Goal: Navigation & Orientation: Find specific page/section

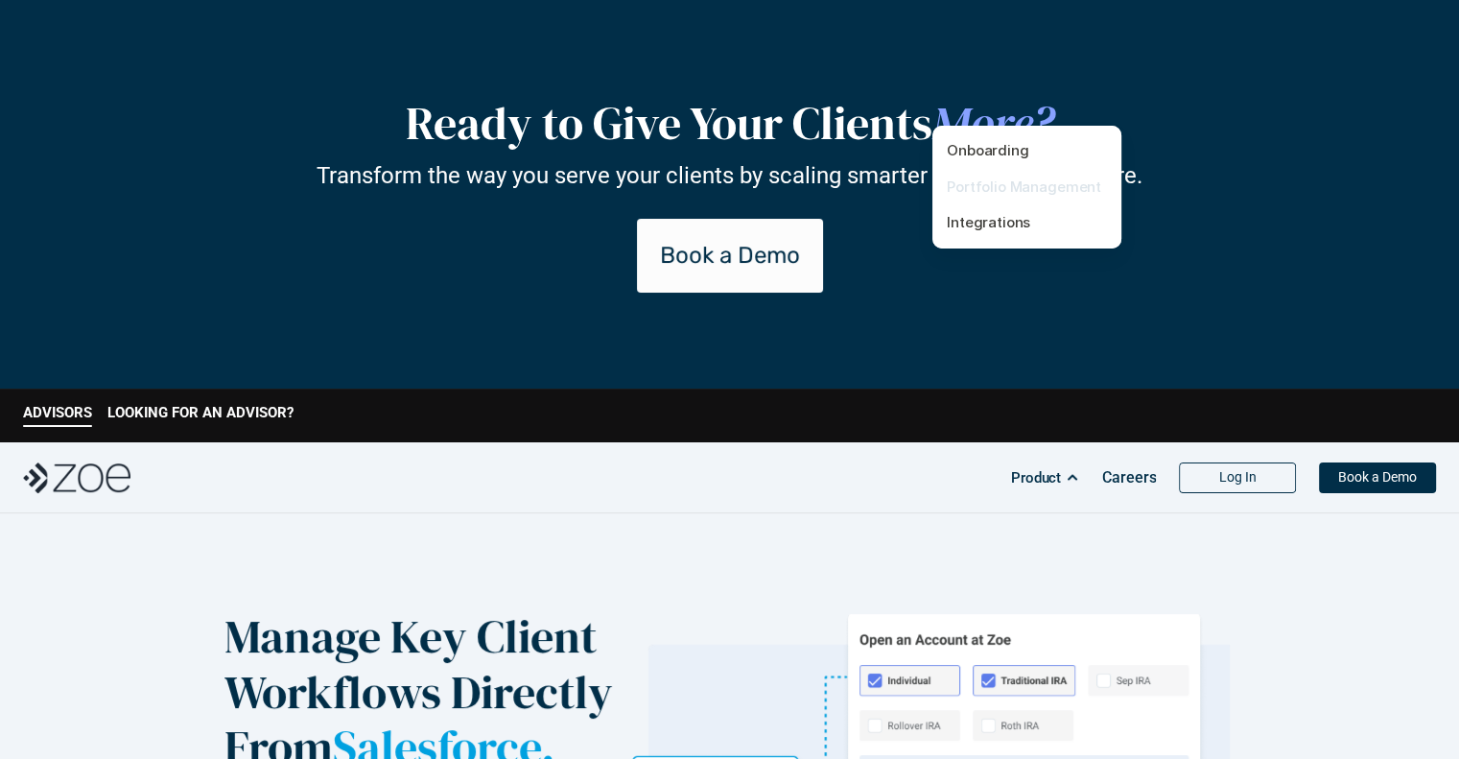
click at [1031, 184] on link "Portfolio Management" at bounding box center [1024, 186] width 154 height 18
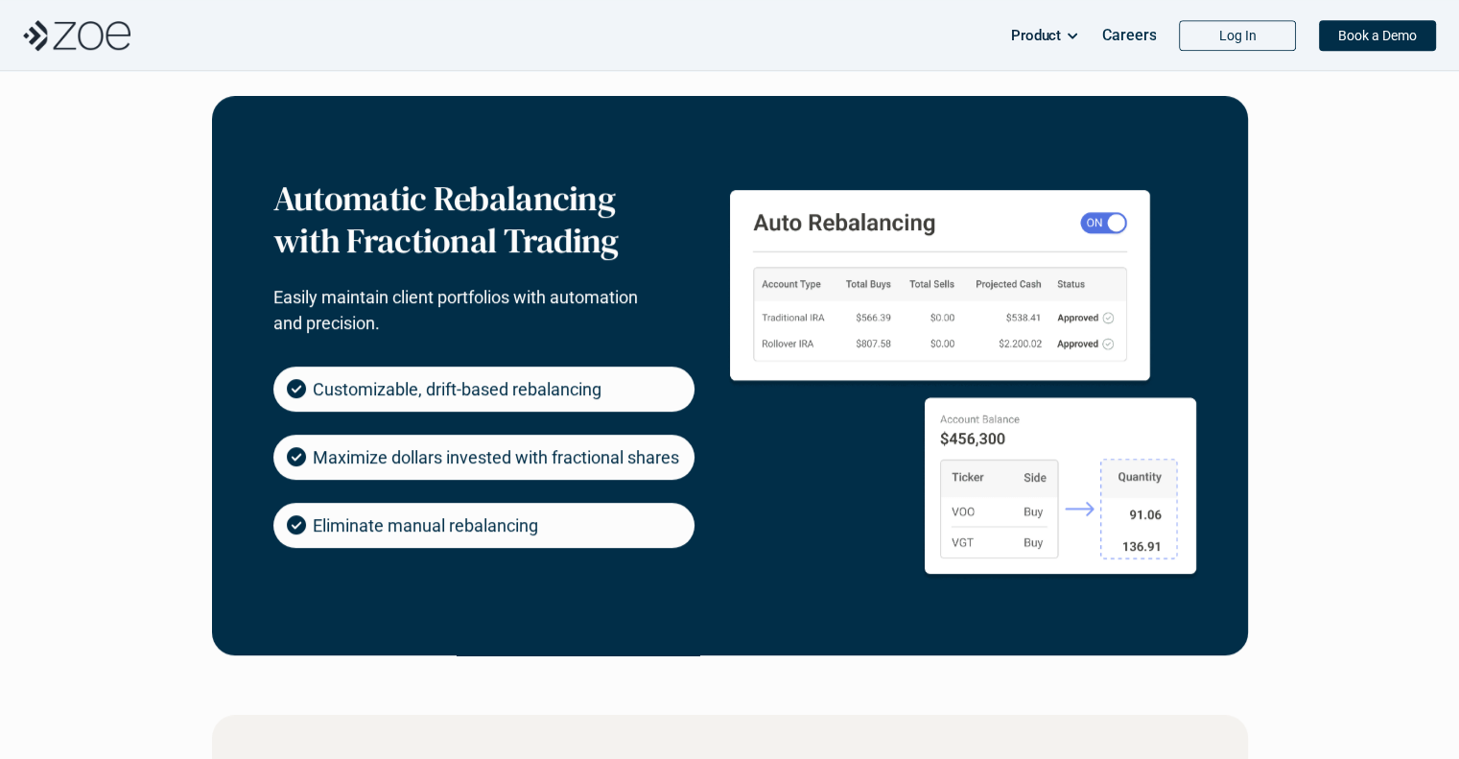
scroll to position [938, 0]
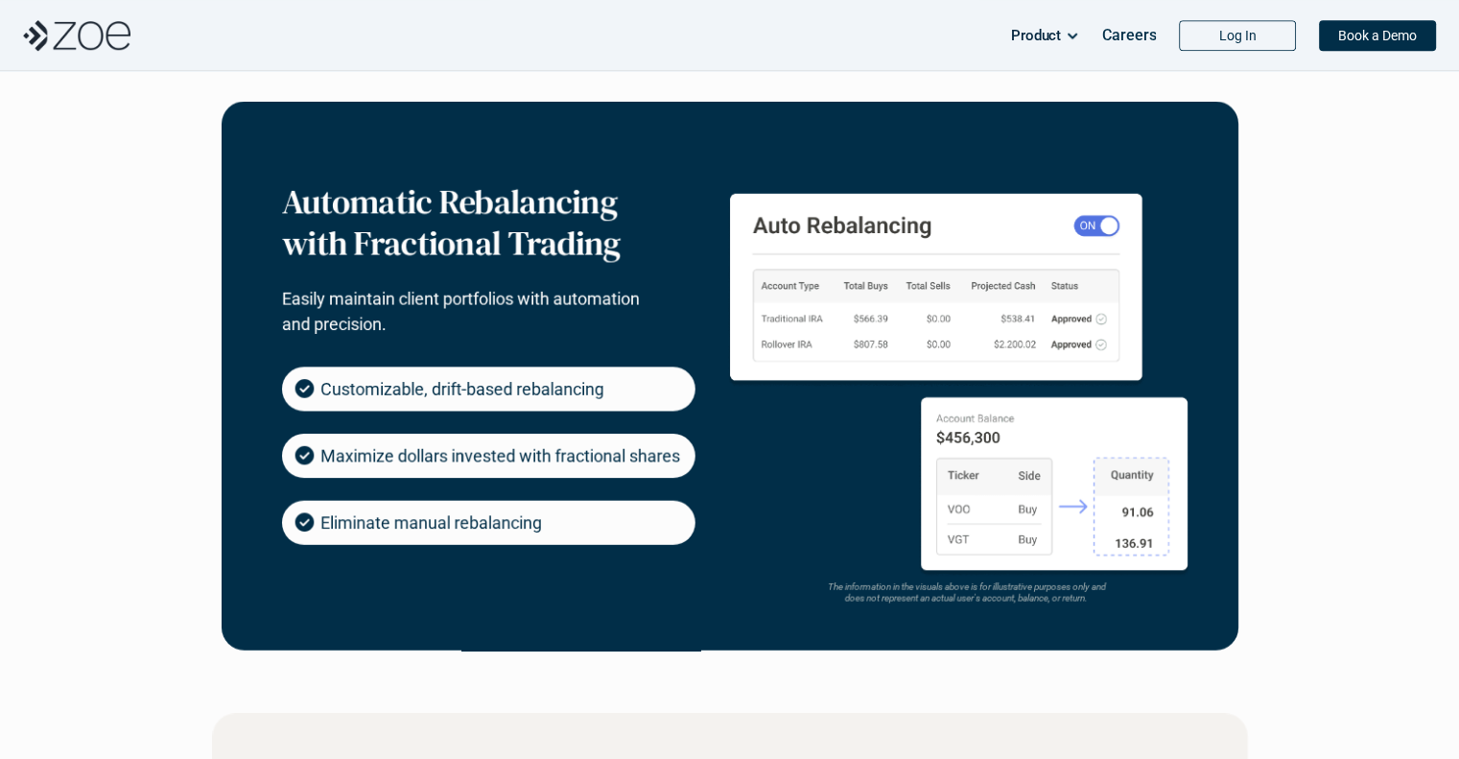
click at [108, 37] on img at bounding box center [76, 35] width 107 height 31
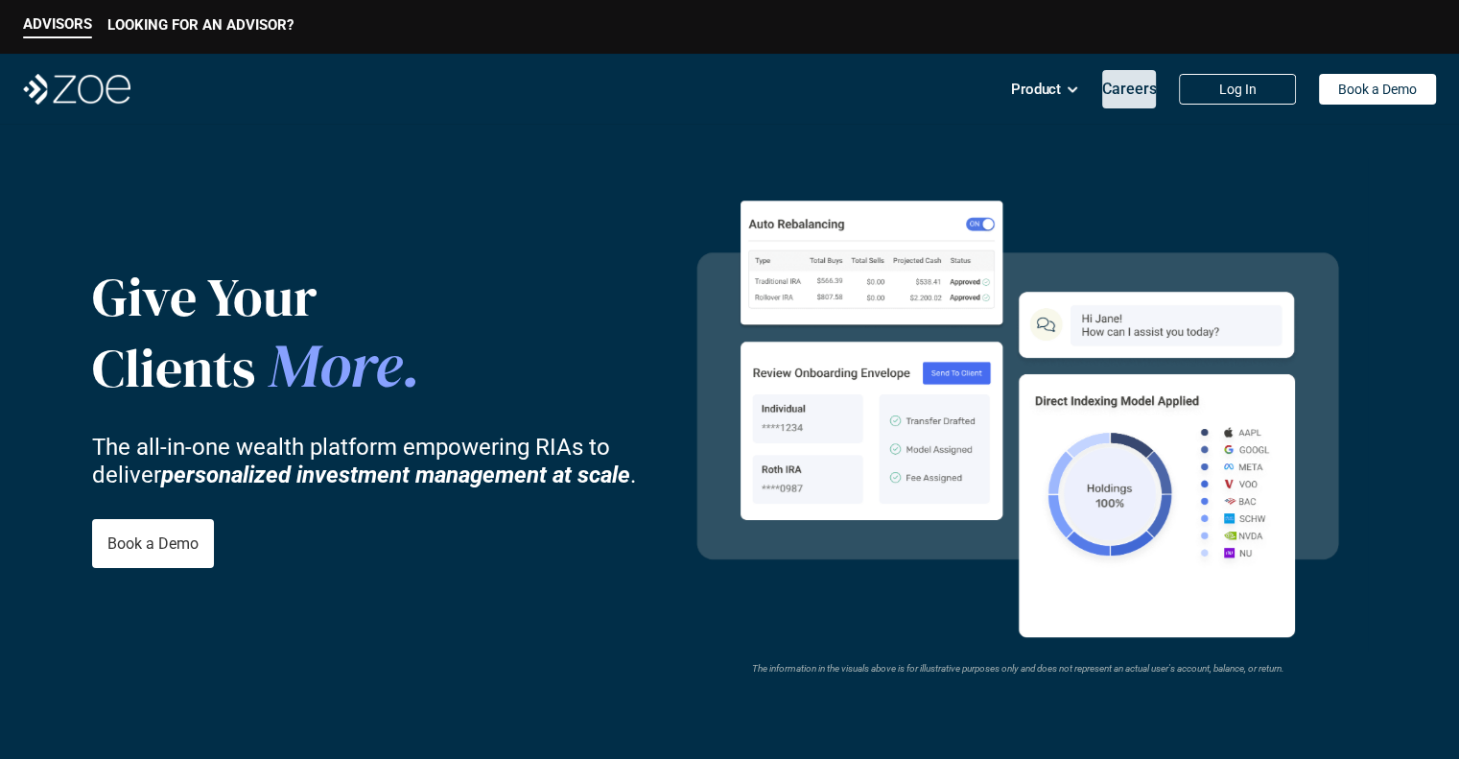
click at [1132, 94] on p "Careers" at bounding box center [1129, 89] width 55 height 18
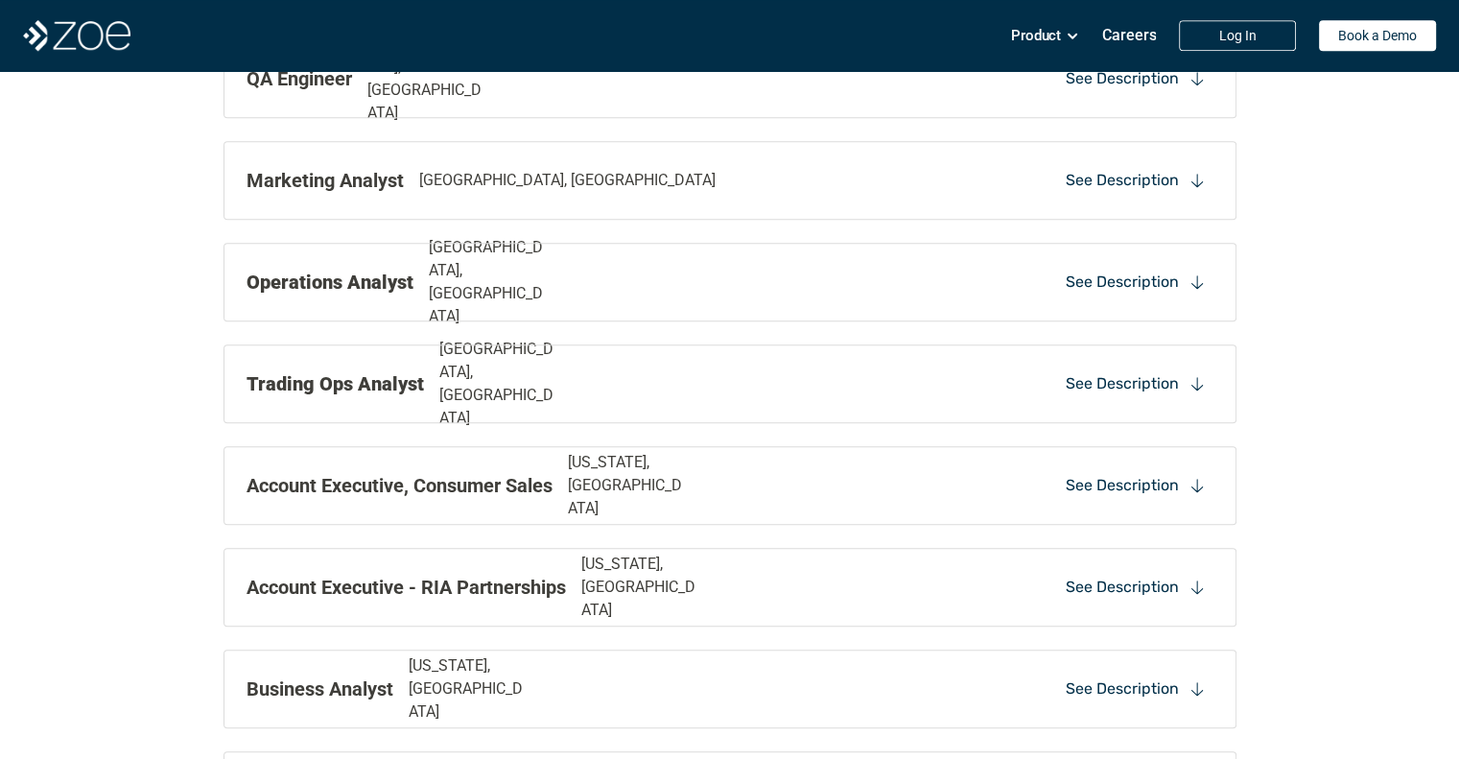
scroll to position [1939, 0]
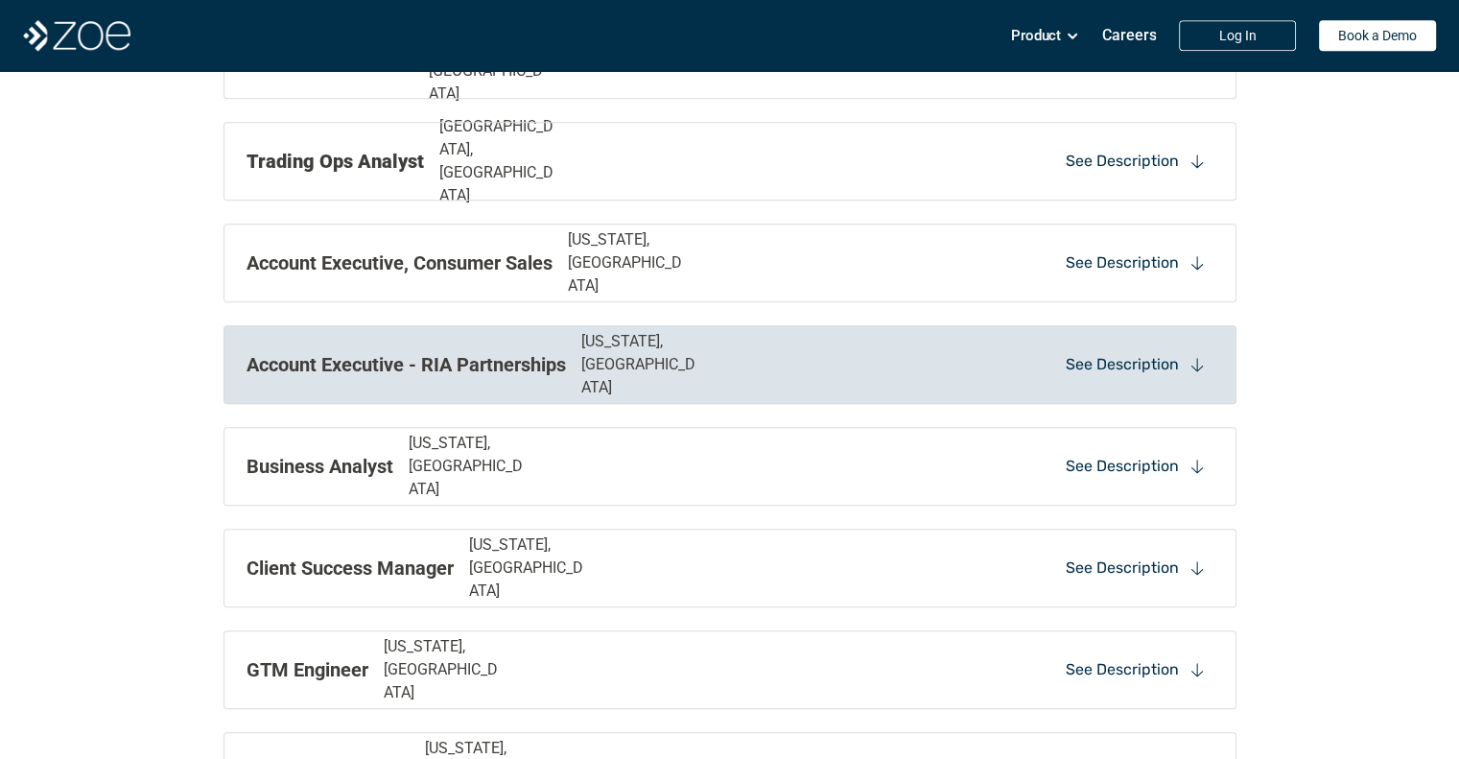
click at [1189, 360] on icon at bounding box center [1196, 364] width 17 height 17
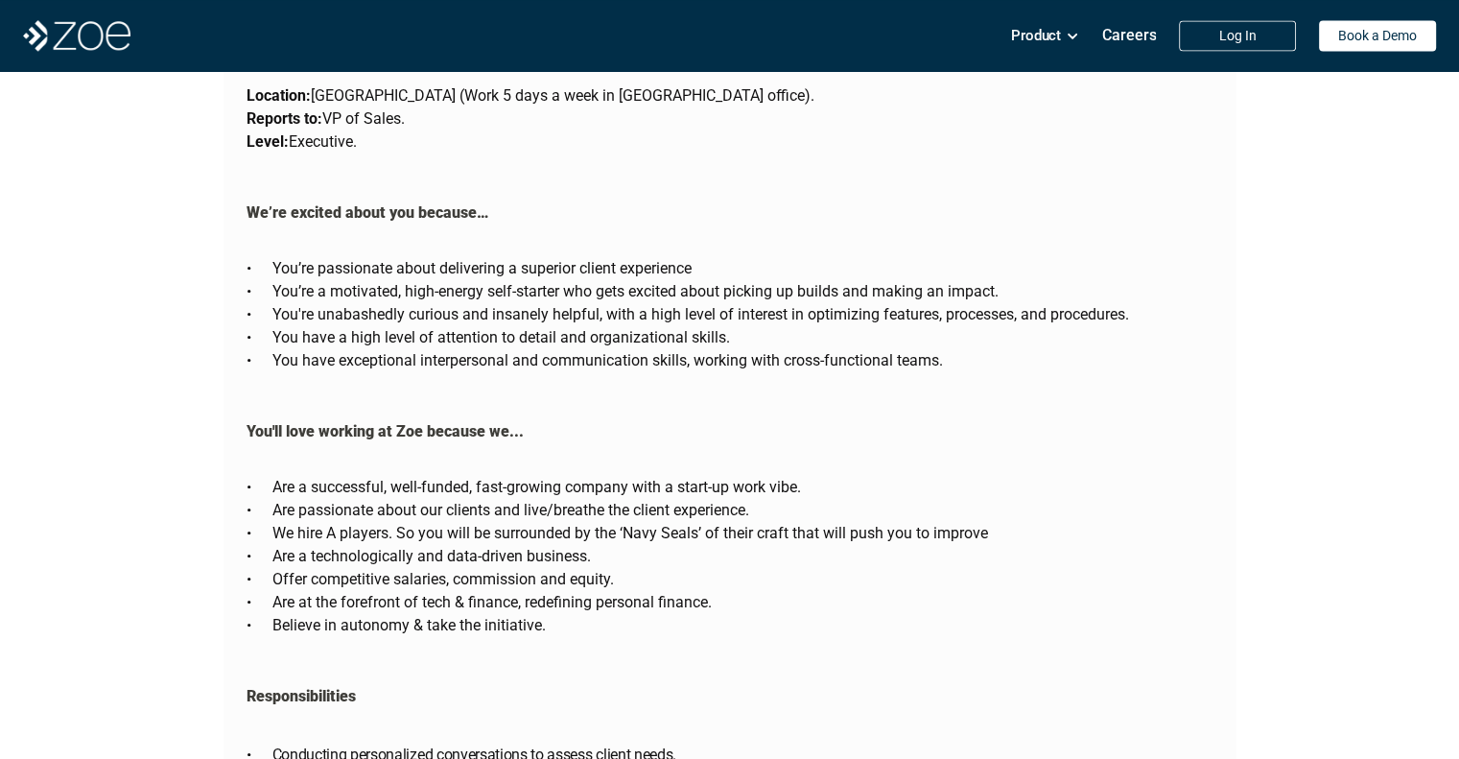
scroll to position [2887, 0]
